Goal: Find specific page/section: Find specific page/section

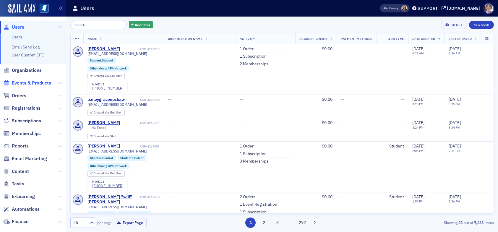
click at [25, 84] on span "Events & Products" at bounding box center [31, 83] width 39 height 7
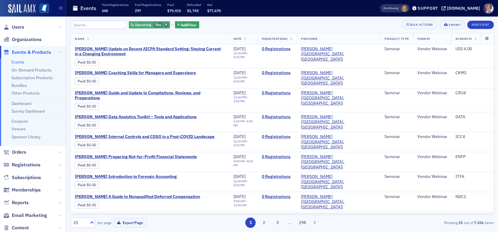
click at [165, 24] on icon "button" at bounding box center [166, 24] width 2 height 3
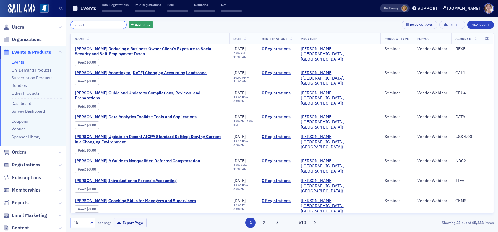
click at [99, 24] on input "search" at bounding box center [98, 25] width 56 height 8
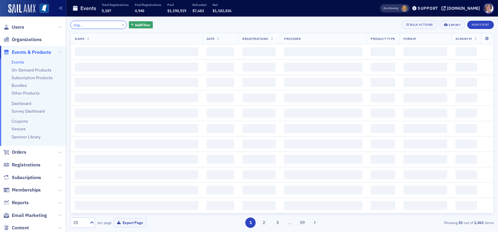
scroll to position [0, 41]
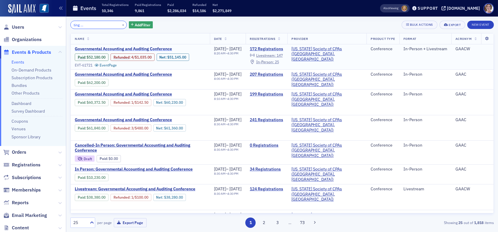
type input "governmental accounting and auditing conference"
click at [146, 50] on span "Governmental Accounting and Auditing Conference" at bounding box center [124, 48] width 99 height 5
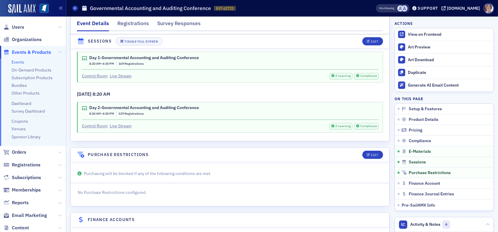
scroll to position [1301, 0]
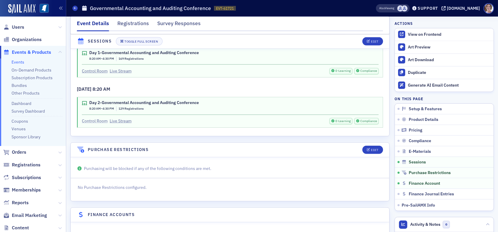
click at [95, 118] on link "Control Room" at bounding box center [95, 121] width 26 height 6
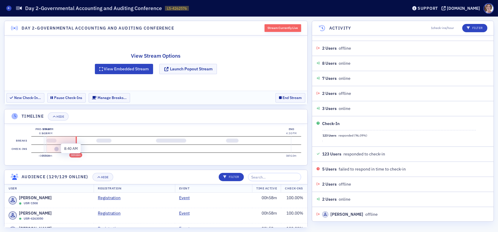
click at [56, 149] on button at bounding box center [56, 149] width 4 height 4
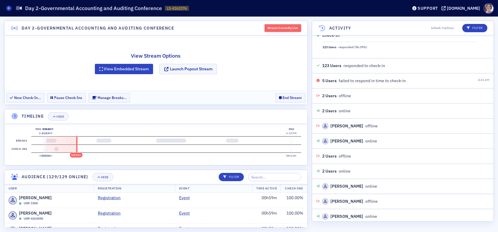
scroll to position [310, 0]
